Goal: Navigation & Orientation: Find specific page/section

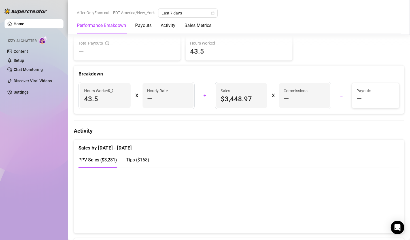
scroll to position [221, 0]
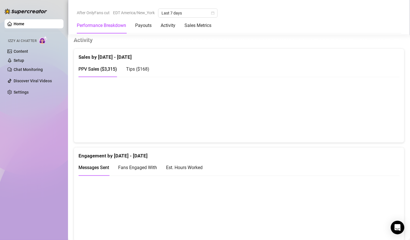
scroll to position [303, 0]
